Goal: Transaction & Acquisition: Obtain resource

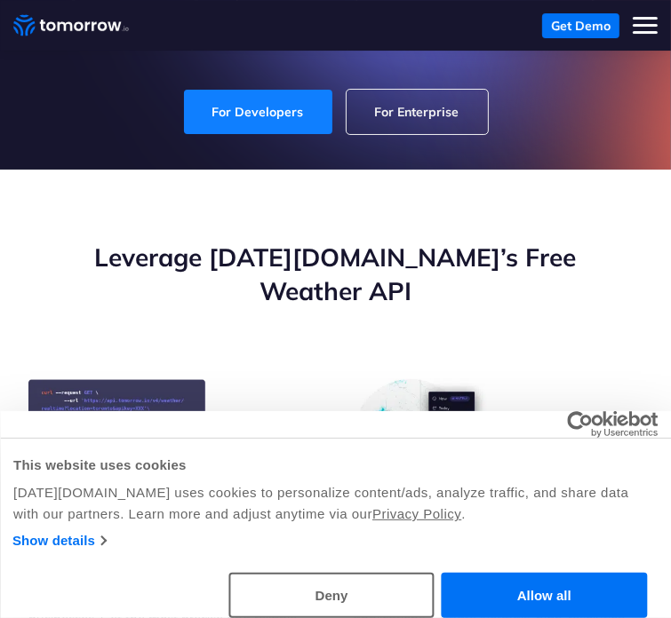
click at [259, 92] on link "For Developers" at bounding box center [258, 112] width 148 height 44
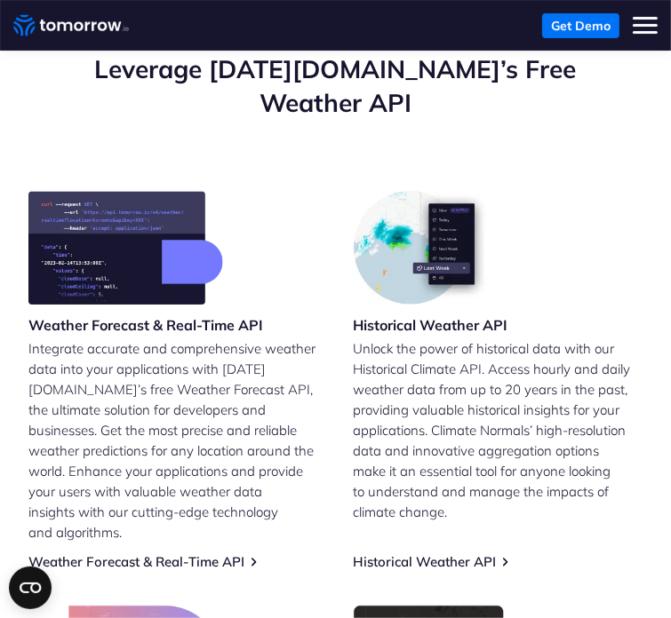
scroll to position [384, 0]
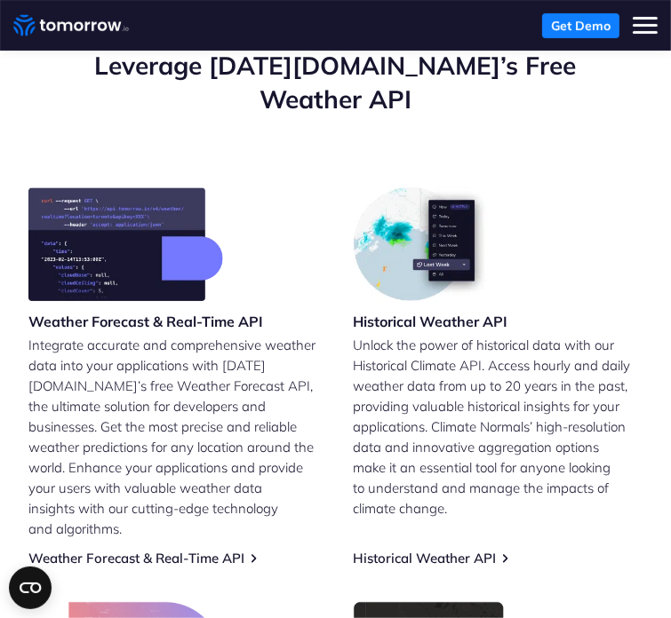
click at [566, 20] on link "Get Demo" at bounding box center [580, 25] width 77 height 25
click at [155, 312] on h3 "Weather Forecast & Real-Time API" at bounding box center [145, 322] width 235 height 20
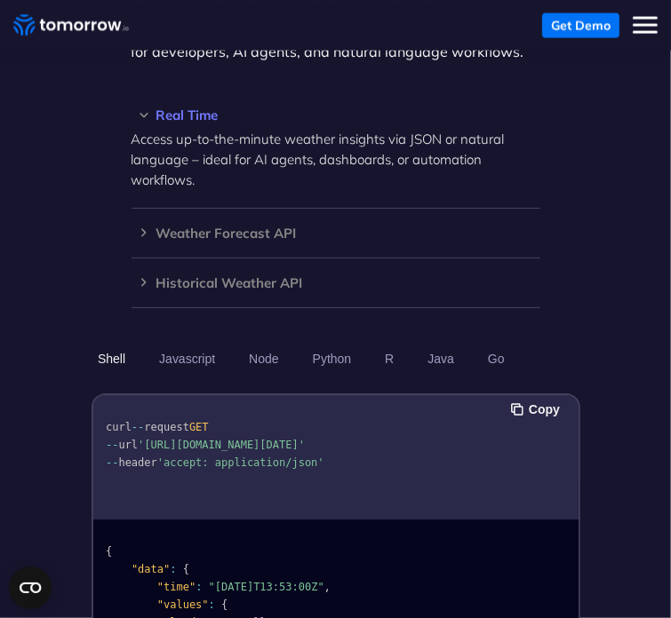
scroll to position [1525, 0]
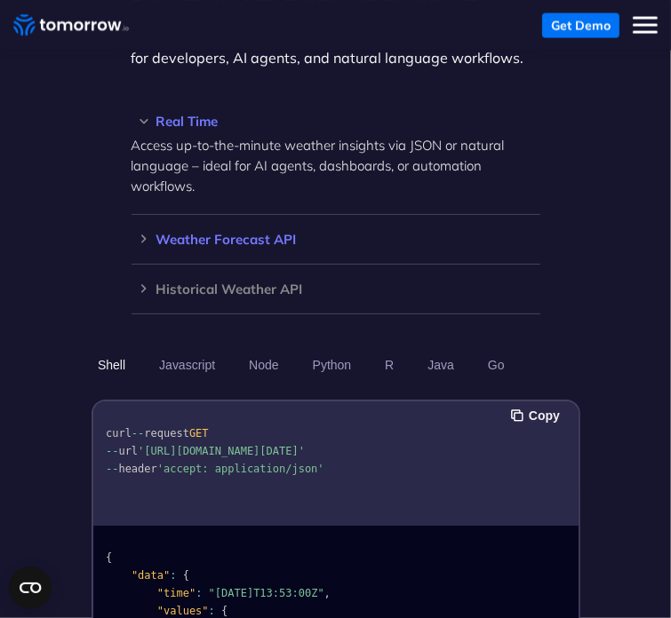
click at [140, 233] on h3 "Weather Forecast API" at bounding box center [336, 239] width 409 height 13
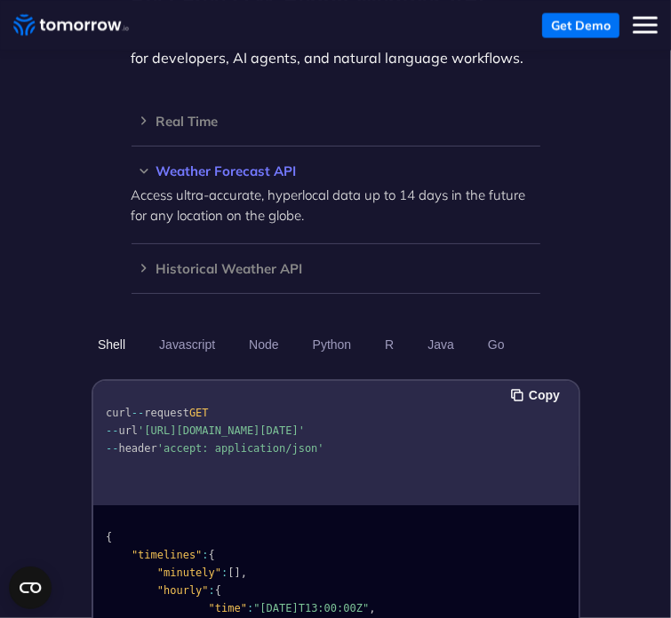
click at [165, 185] on p "Access ultra-accurate, hyperlocal data up to 14 days in the future for any loca…" at bounding box center [336, 205] width 409 height 41
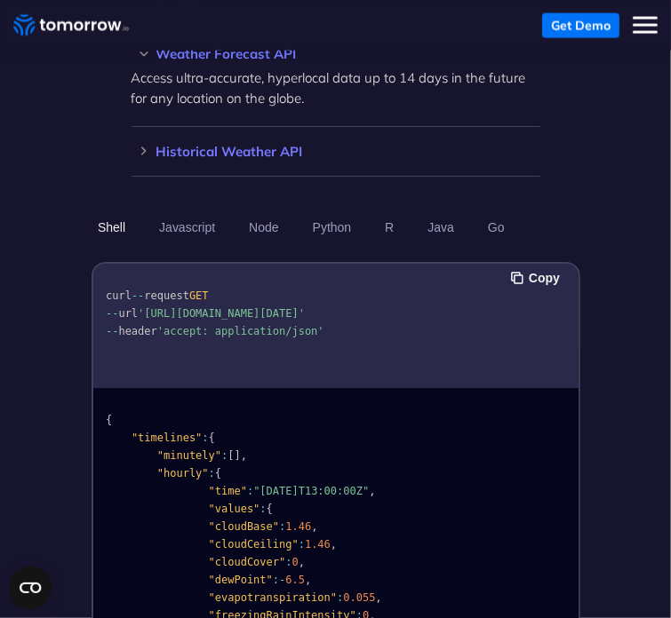
scroll to position [1645, 0]
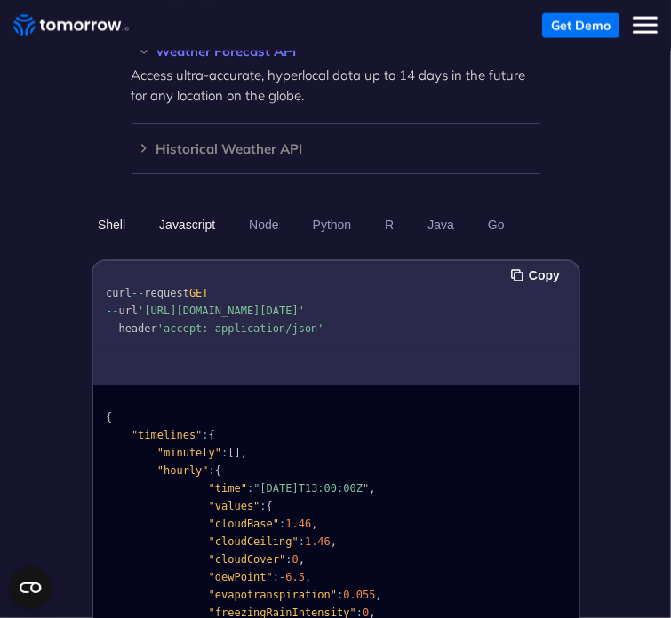
click at [203, 210] on button "Javascript" at bounding box center [187, 225] width 68 height 30
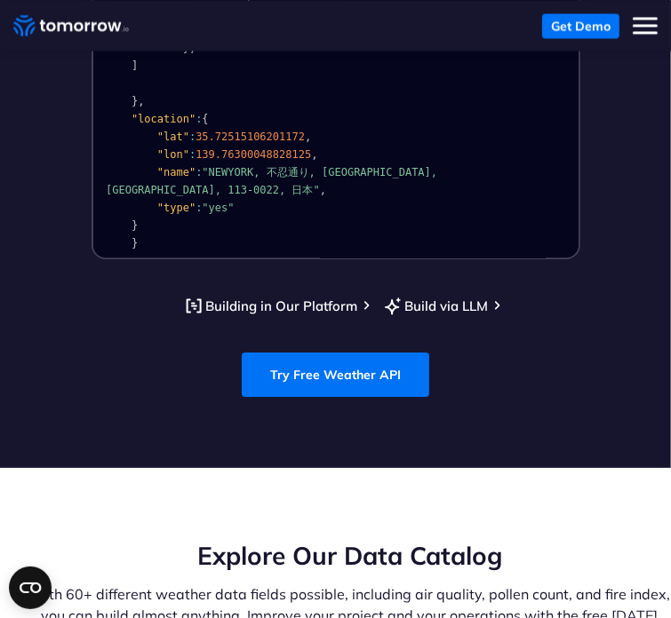
scroll to position [2047, 0]
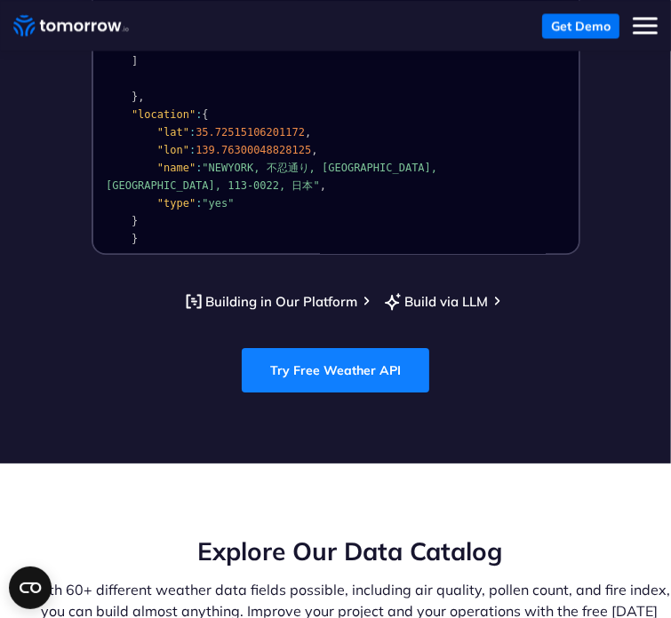
click at [315, 348] on link "Try Free Weather API" at bounding box center [335, 370] width 187 height 44
